Goal: Find specific page/section: Find specific page/section

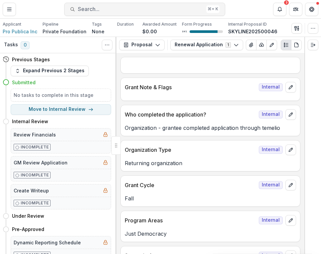
scroll to position [1680, 0]
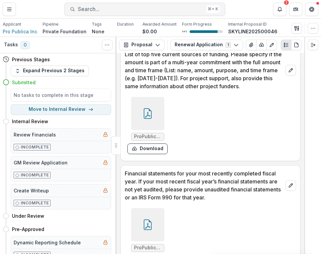
click at [137, 10] on span "Search..." at bounding box center [141, 9] width 126 height 6
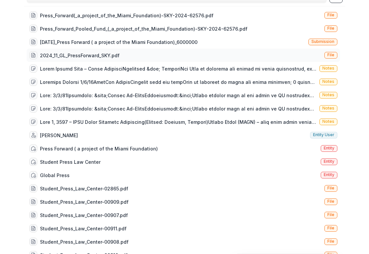
scroll to position [0, 0]
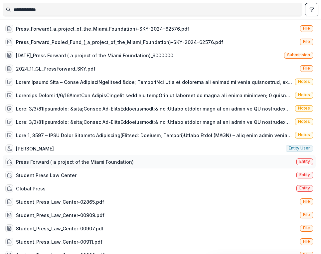
type input "**********"
click at [145, 164] on div "Press Forward ( a project of the Miami Foundation) Entity" at bounding box center [159, 161] width 313 height 13
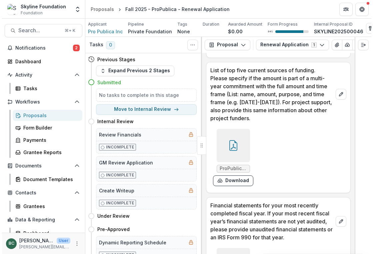
scroll to position [48, 0]
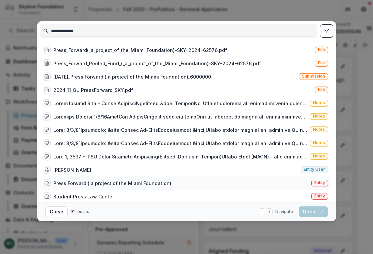
type input "**********"
click at [136, 185] on div "Press Forward ( a project of the Miami Foundation)" at bounding box center [112, 183] width 118 height 7
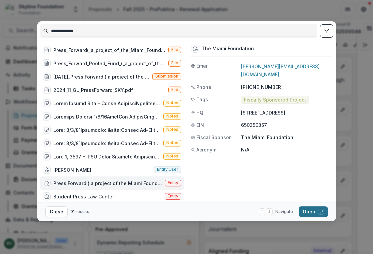
click at [313, 214] on button "Open with enter key" at bounding box center [312, 211] width 29 height 11
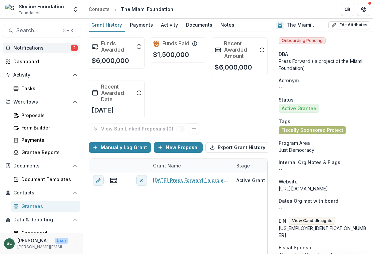
click at [56, 50] on span "Notifications" at bounding box center [42, 48] width 58 height 6
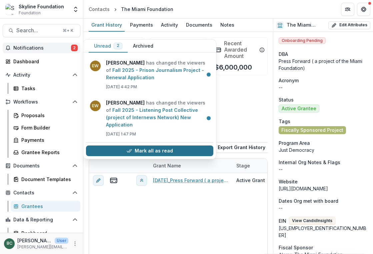
click at [167, 146] on button "Mark all as read" at bounding box center [149, 150] width 127 height 11
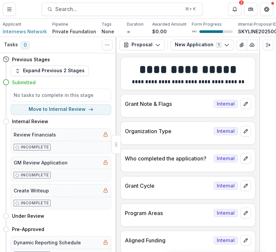
scroll to position [1210, 0]
